Goal: Task Accomplishment & Management: Use online tool/utility

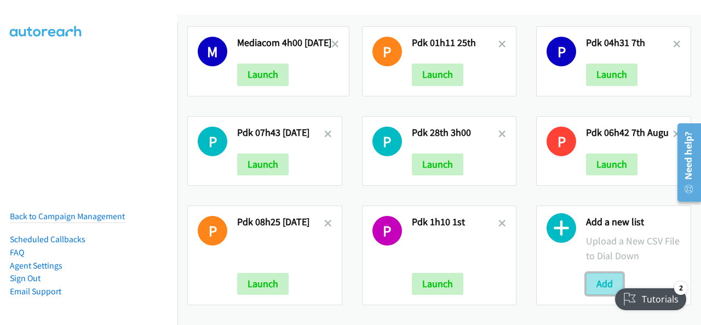
click at [603, 273] on button "Add" at bounding box center [604, 284] width 37 height 22
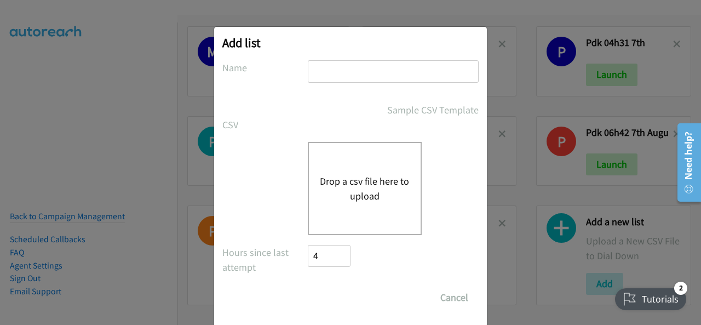
click at [320, 66] on input "text" at bounding box center [393, 71] width 171 height 22
click at [317, 68] on input "text" at bounding box center [393, 71] width 171 height 22
paste input "Mediacom 01h23 13th"
type input "Mediacom 01h23 13th"
click at [360, 183] on button "Drop a csv file here to upload" at bounding box center [365, 189] width 90 height 30
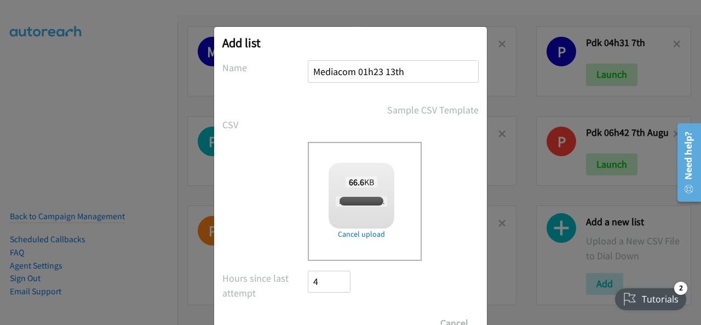
checkbox input "true"
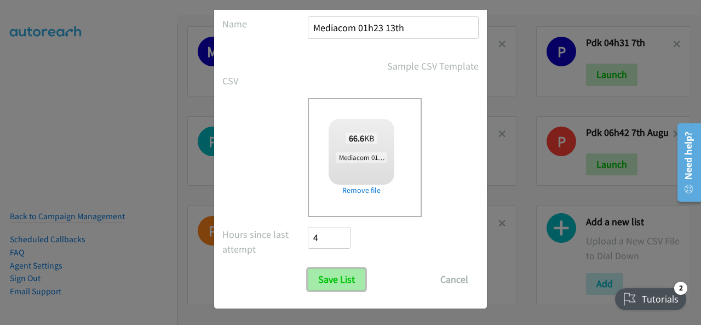
click at [337, 280] on input "Save List" at bounding box center [337, 279] width 58 height 22
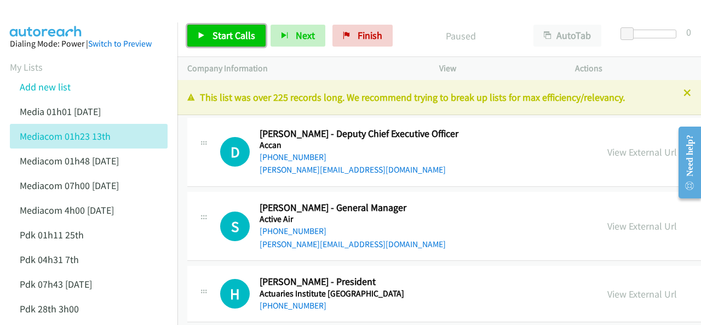
click at [224, 38] on span "Start Calls" at bounding box center [234, 35] width 43 height 13
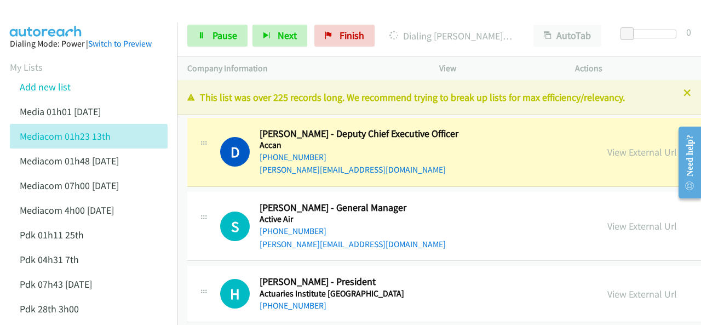
click at [107, 12] on div at bounding box center [345, 21] width 691 height 42
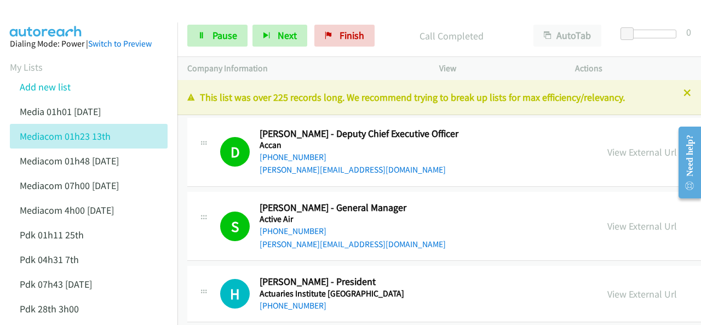
click at [53, 19] on img at bounding box center [46, 19] width 82 height 38
click at [684, 94] on icon at bounding box center [688, 94] width 8 height 8
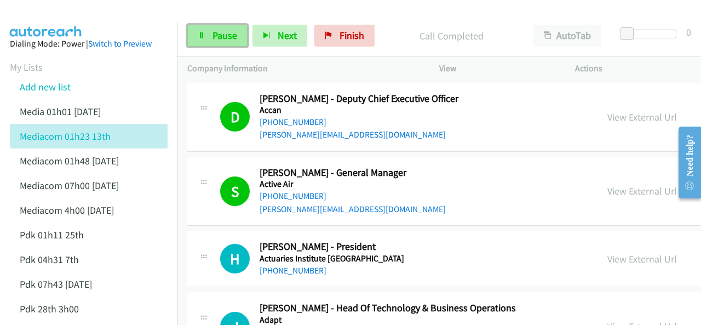
click at [213, 33] on span "Pause" at bounding box center [225, 35] width 25 height 13
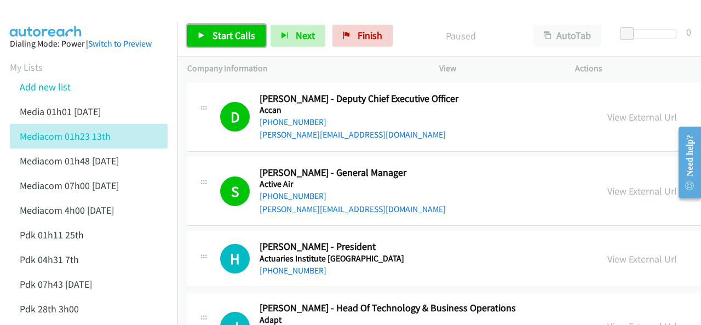
click at [213, 35] on span "Start Calls" at bounding box center [234, 35] width 43 height 13
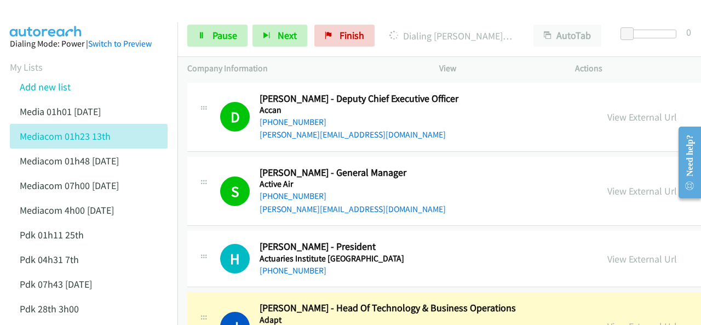
click at [53, 19] on img at bounding box center [46, 19] width 82 height 38
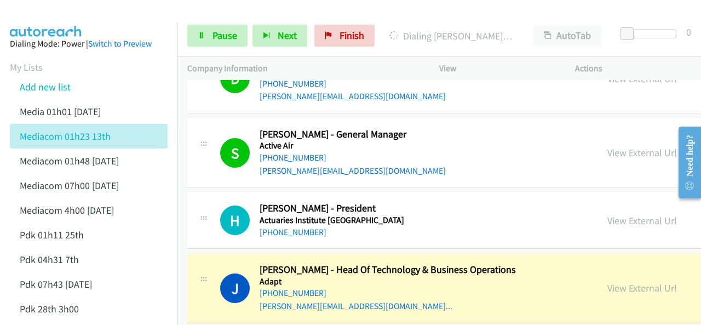
scroll to position [110, 0]
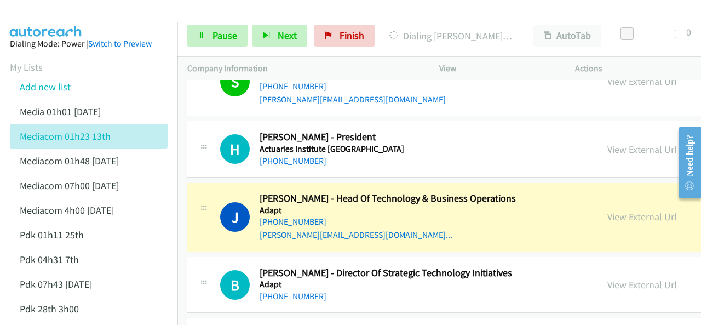
click at [95, 16] on div at bounding box center [345, 21] width 691 height 42
click at [211, 35] on link "Pause" at bounding box center [217, 36] width 60 height 22
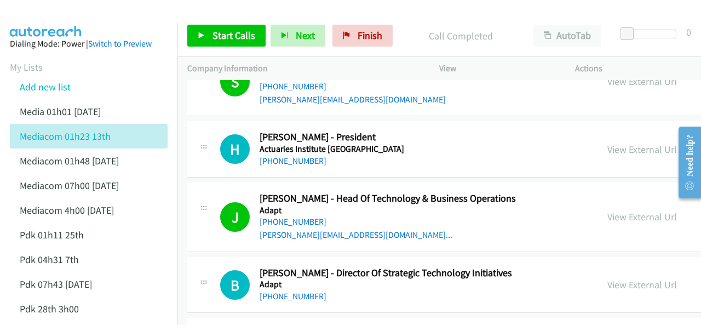
click at [64, 11] on img at bounding box center [46, 19] width 82 height 38
click at [66, 10] on img at bounding box center [46, 19] width 82 height 38
click at [608, 217] on link "View External Url" at bounding box center [643, 216] width 70 height 13
click at [75, 24] on aside "Dialing Mode: Power | Switch to Preview My Lists Add new list Media 01h01 [DATE…" at bounding box center [88, 288] width 177 height 533
click at [222, 40] on span "Start Calls" at bounding box center [234, 35] width 43 height 13
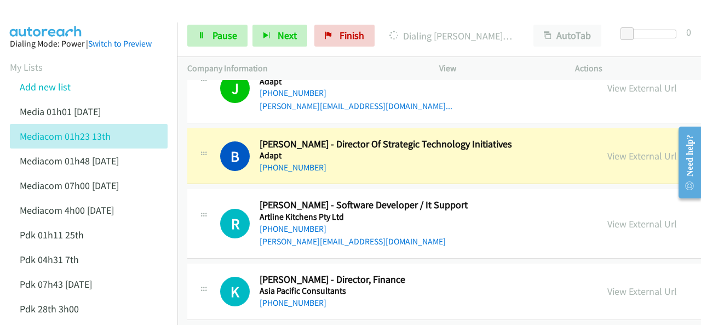
scroll to position [219, 0]
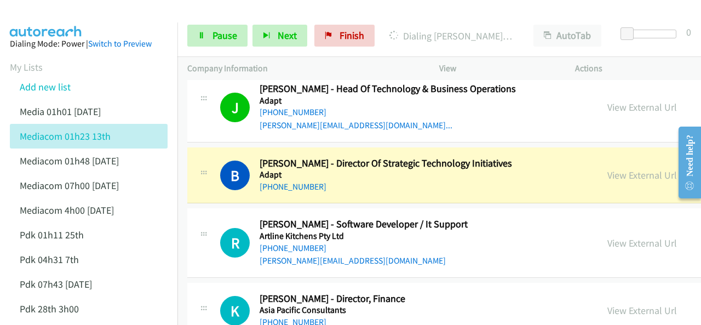
click at [47, 10] on img at bounding box center [46, 19] width 82 height 38
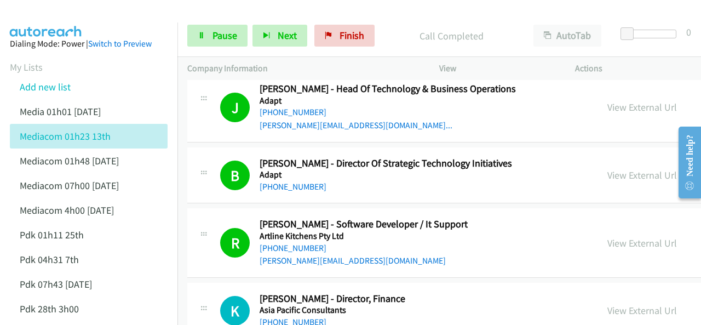
click at [39, 17] on img at bounding box center [46, 19] width 82 height 38
click at [56, 12] on img at bounding box center [46, 19] width 82 height 38
click at [213, 36] on span "Pause" at bounding box center [225, 35] width 25 height 13
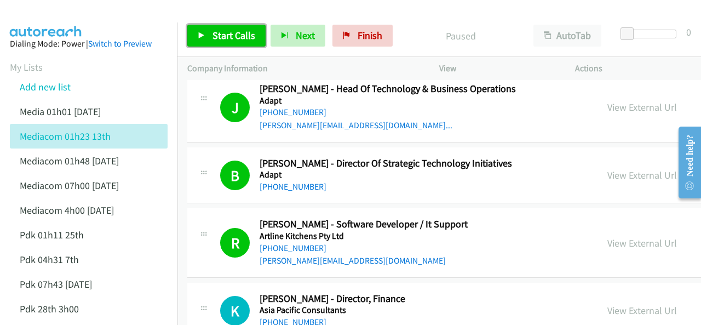
click at [210, 36] on link "Start Calls" at bounding box center [226, 36] width 78 height 22
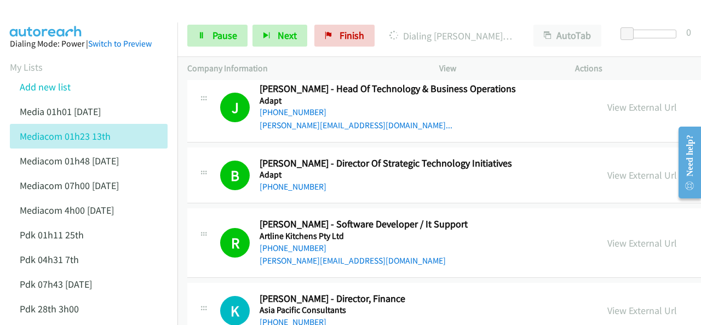
click at [60, 15] on img at bounding box center [46, 19] width 82 height 38
click at [214, 37] on span "Pause" at bounding box center [225, 35] width 25 height 13
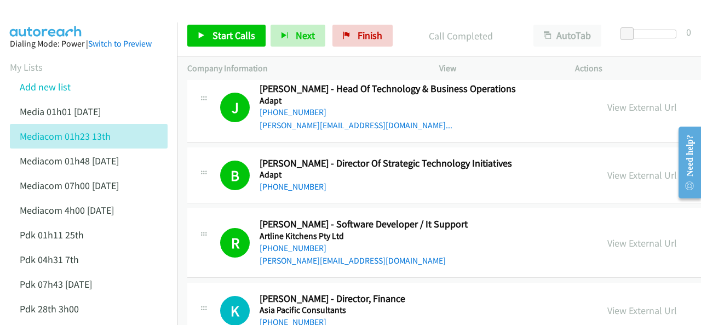
click at [47, 15] on img at bounding box center [46, 19] width 82 height 38
click at [102, 15] on div at bounding box center [345, 21] width 691 height 42
click at [48, 14] on img at bounding box center [46, 19] width 82 height 38
click at [57, 10] on img at bounding box center [46, 19] width 82 height 38
